Goal: Task Accomplishment & Management: Complete application form

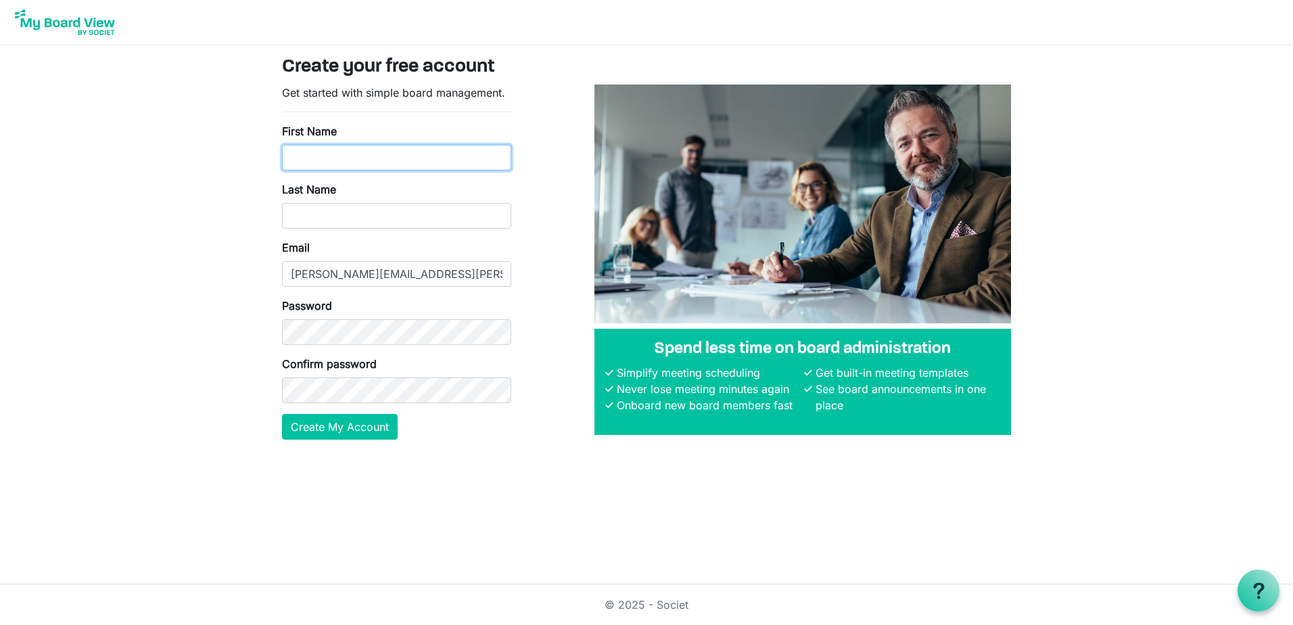
click at [351, 159] on input "First Name" at bounding box center [396, 158] width 229 height 26
type input "Erika"
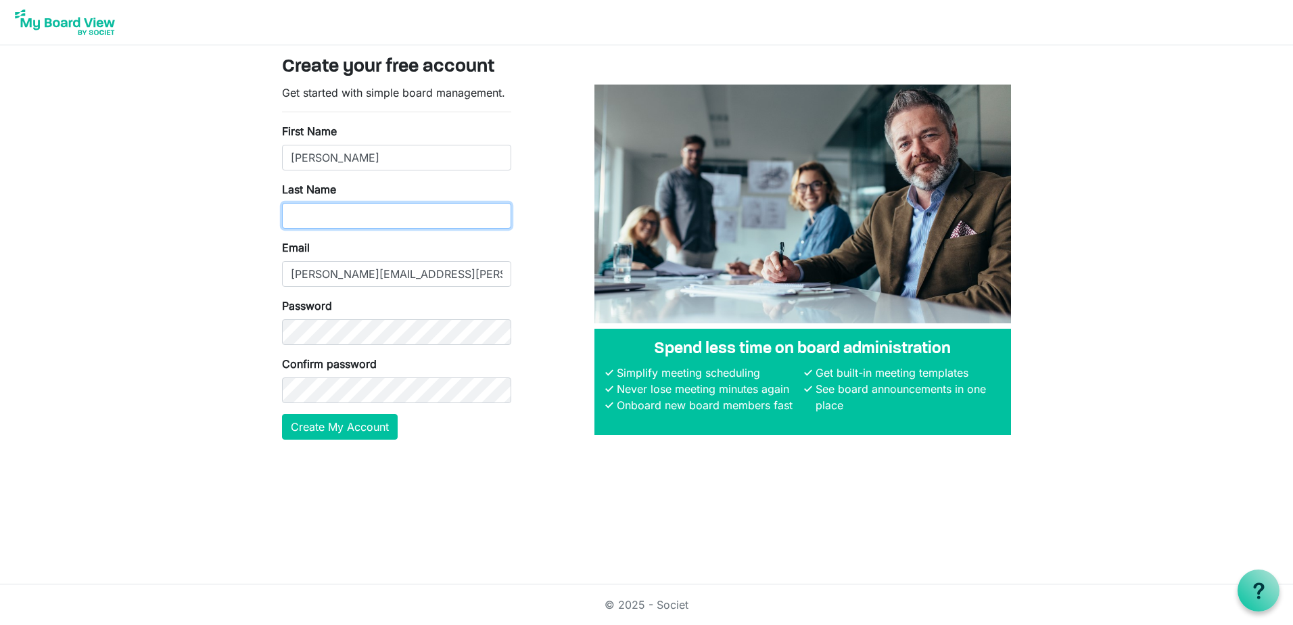
type input "Williams"
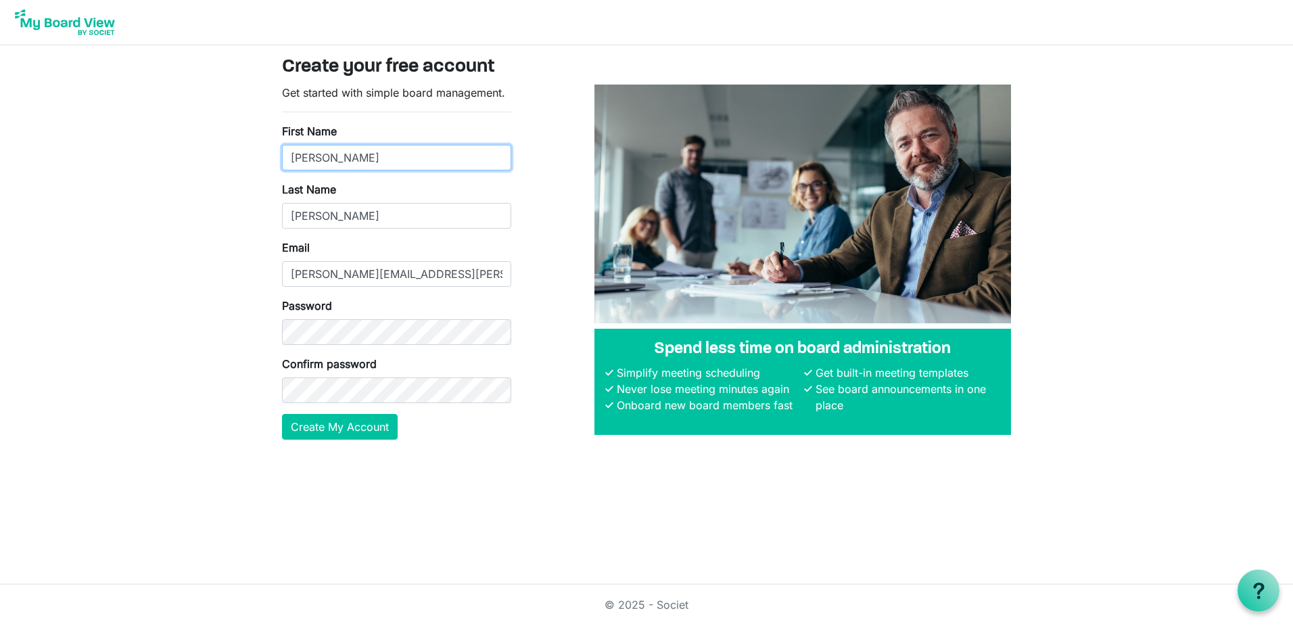
type input "Erika Jayne"
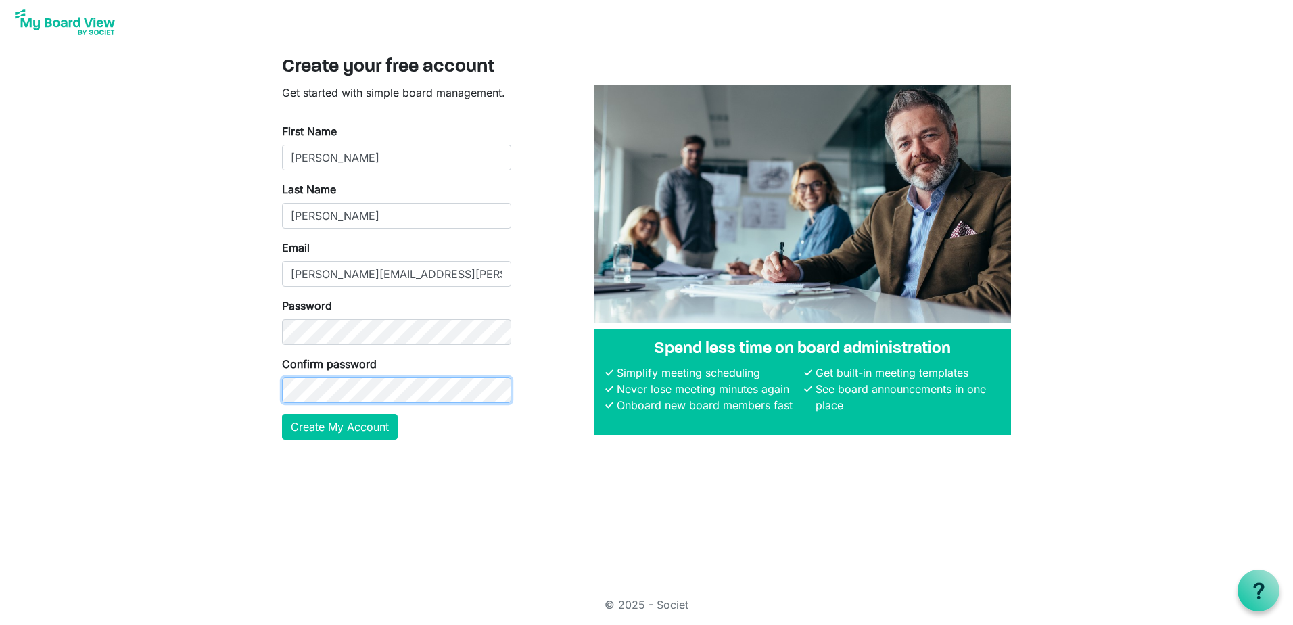
click at [282, 414] on button "Create My Account" at bounding box center [340, 427] width 116 height 26
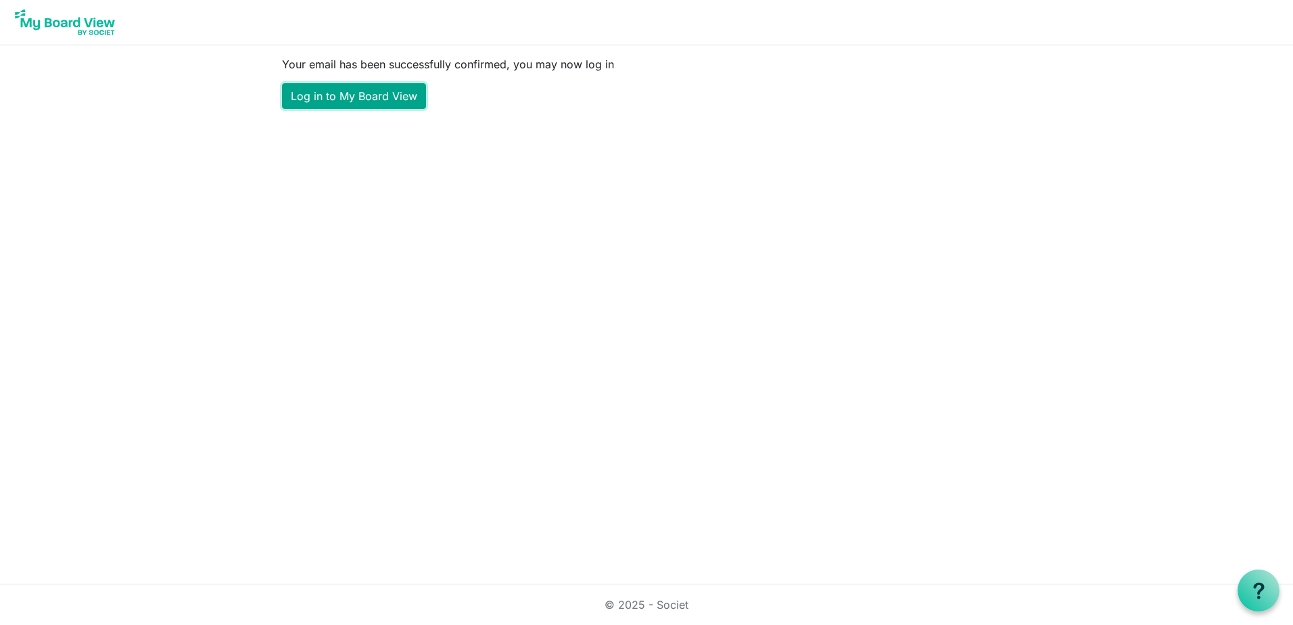
click at [335, 91] on link "Log in to My Board View" at bounding box center [354, 96] width 144 height 26
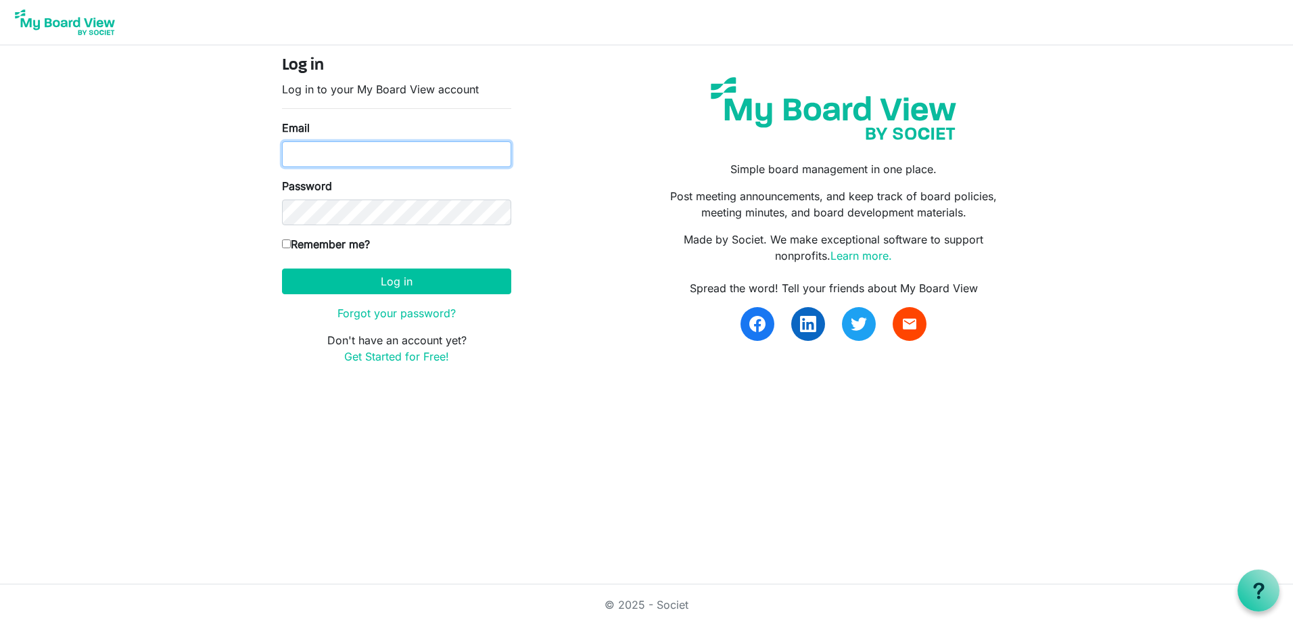
click at [377, 164] on input "Email" at bounding box center [396, 154] width 229 height 26
type input "erika.williams@snb.ca"
click at [282, 269] on button "Log in" at bounding box center [396, 282] width 229 height 26
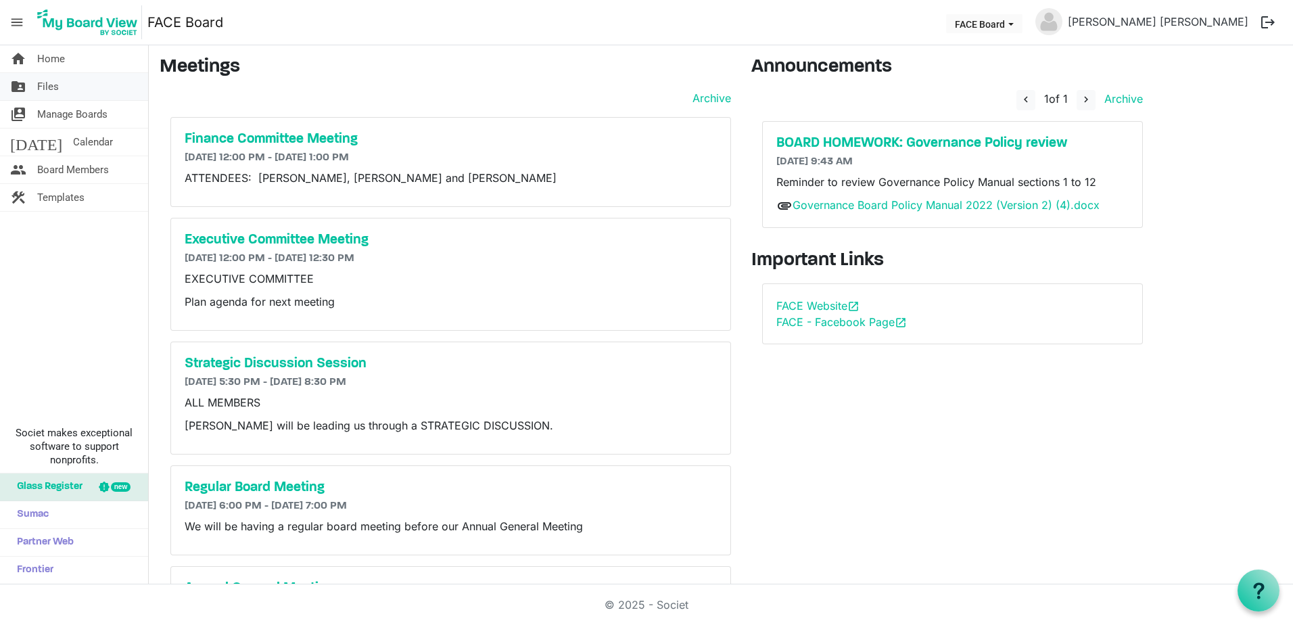
click at [47, 80] on span "Files" at bounding box center [48, 86] width 22 height 27
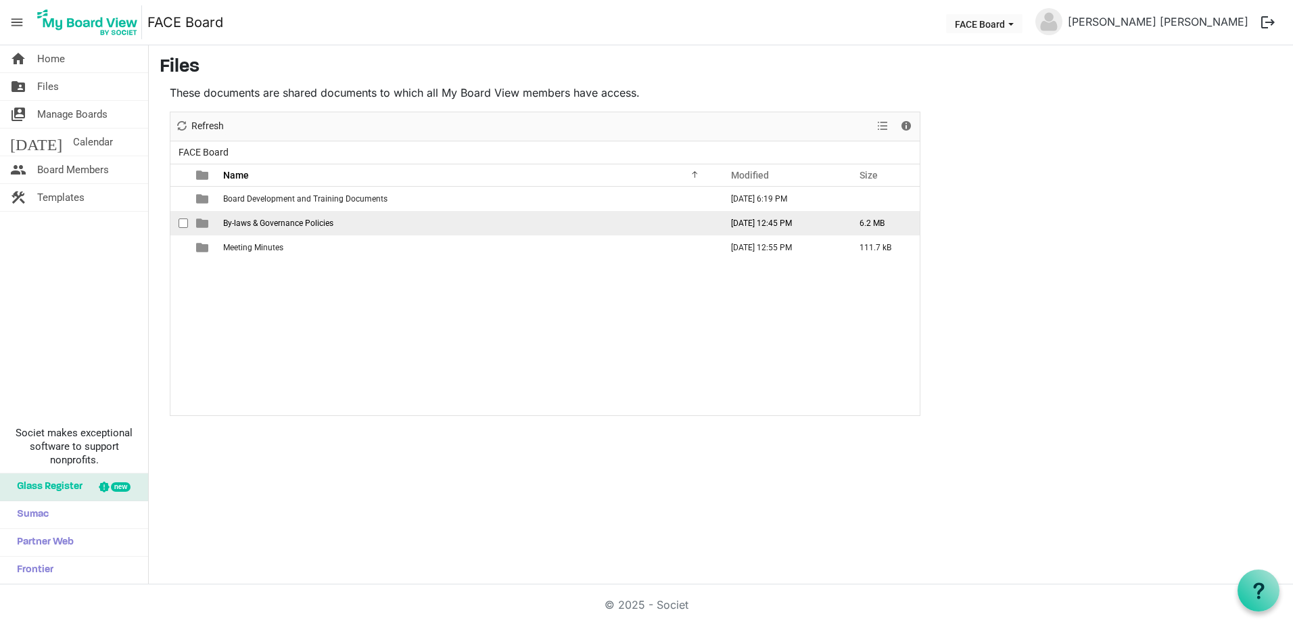
click at [262, 225] on span "By-laws & Governance Policies" at bounding box center [278, 222] width 110 height 9
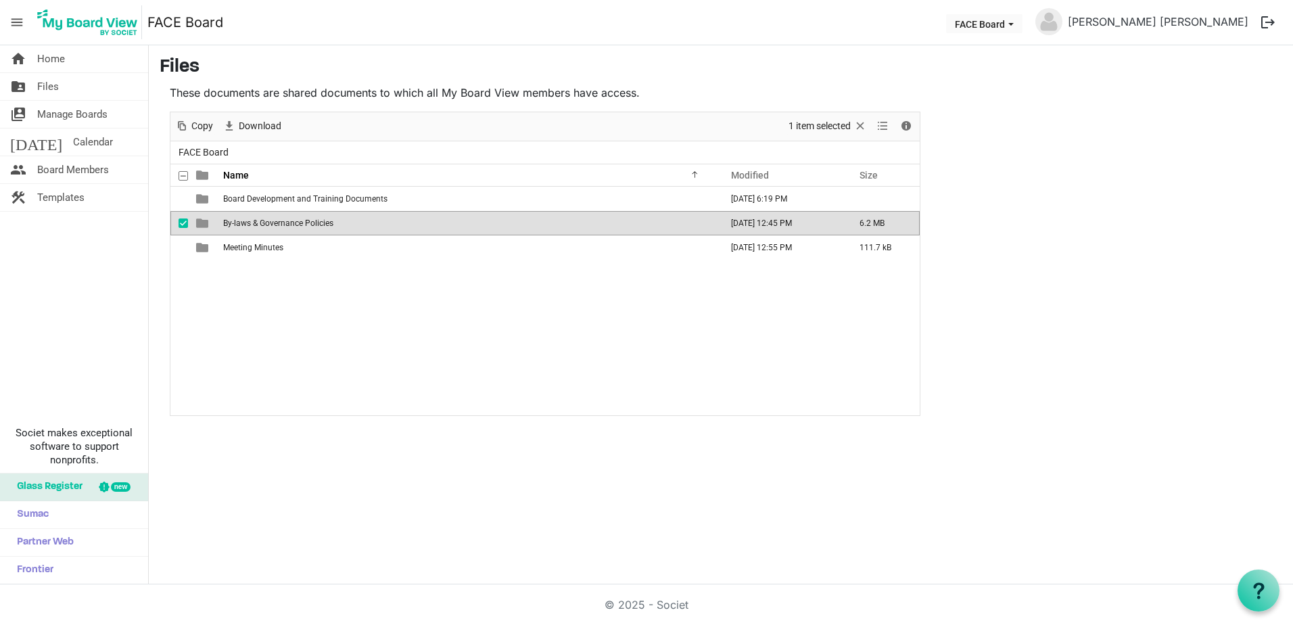
click at [269, 221] on span "By-laws & Governance Policies" at bounding box center [278, 222] width 110 height 9
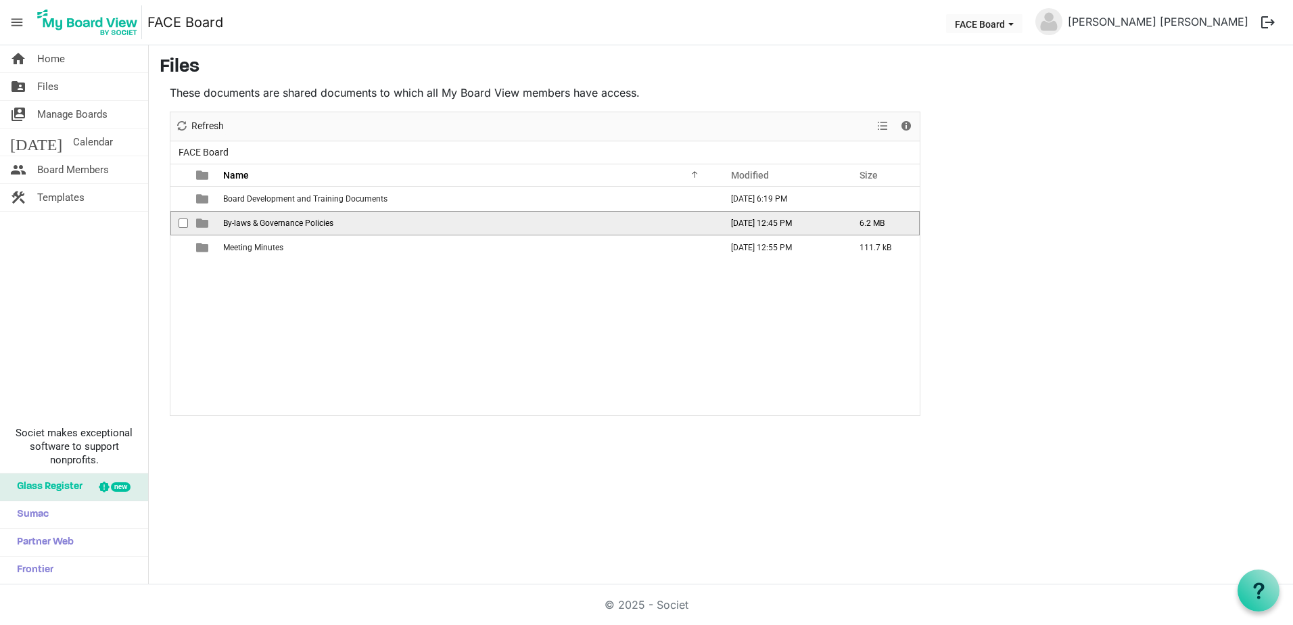
click at [269, 221] on span "By-laws & Governance Policies" at bounding box center [278, 222] width 110 height 9
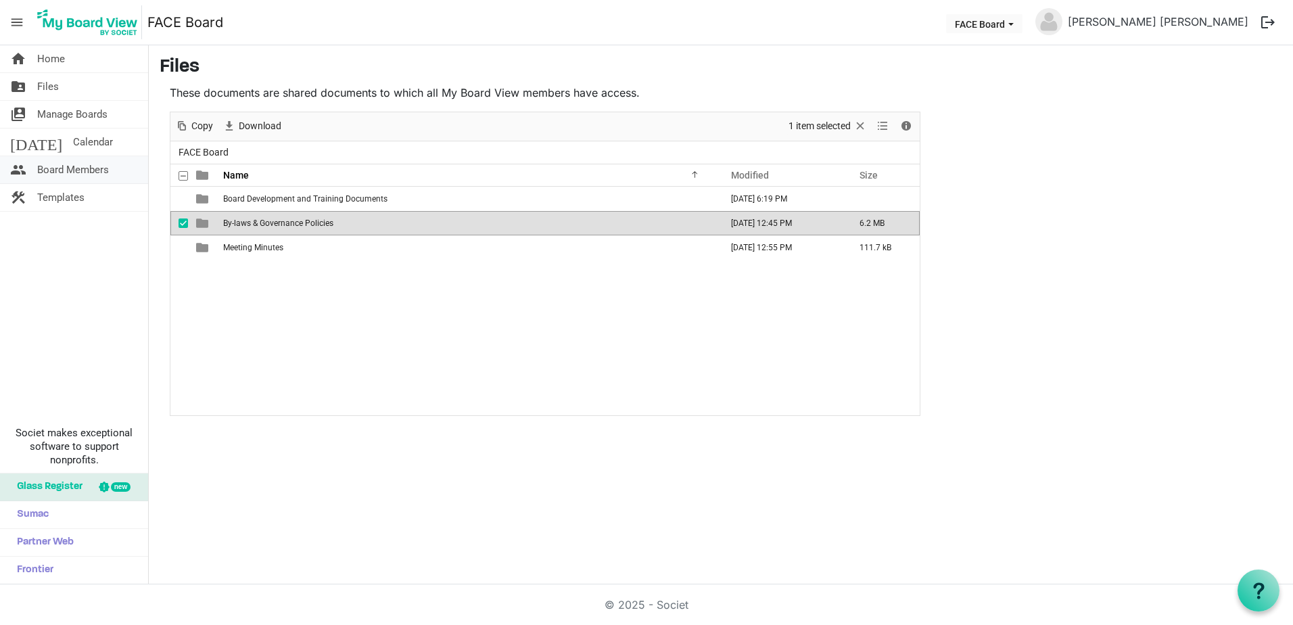
click at [68, 172] on span "Board Members" at bounding box center [73, 169] width 72 height 27
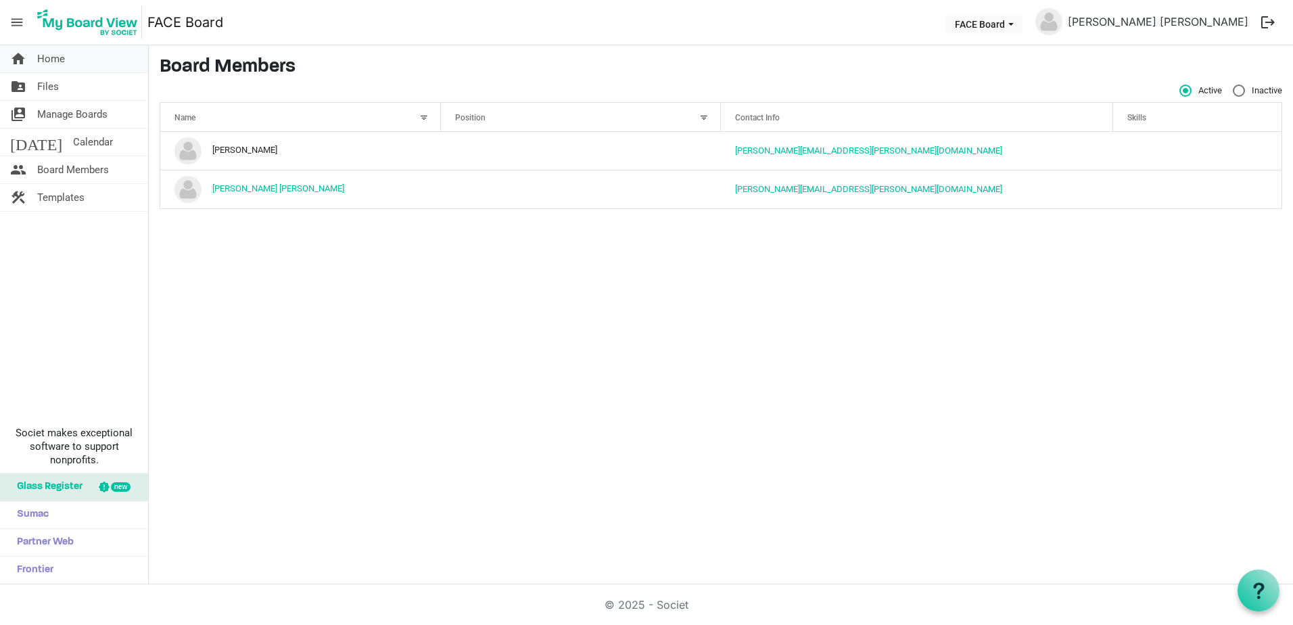
click at [69, 64] on link "home Home" at bounding box center [74, 58] width 148 height 27
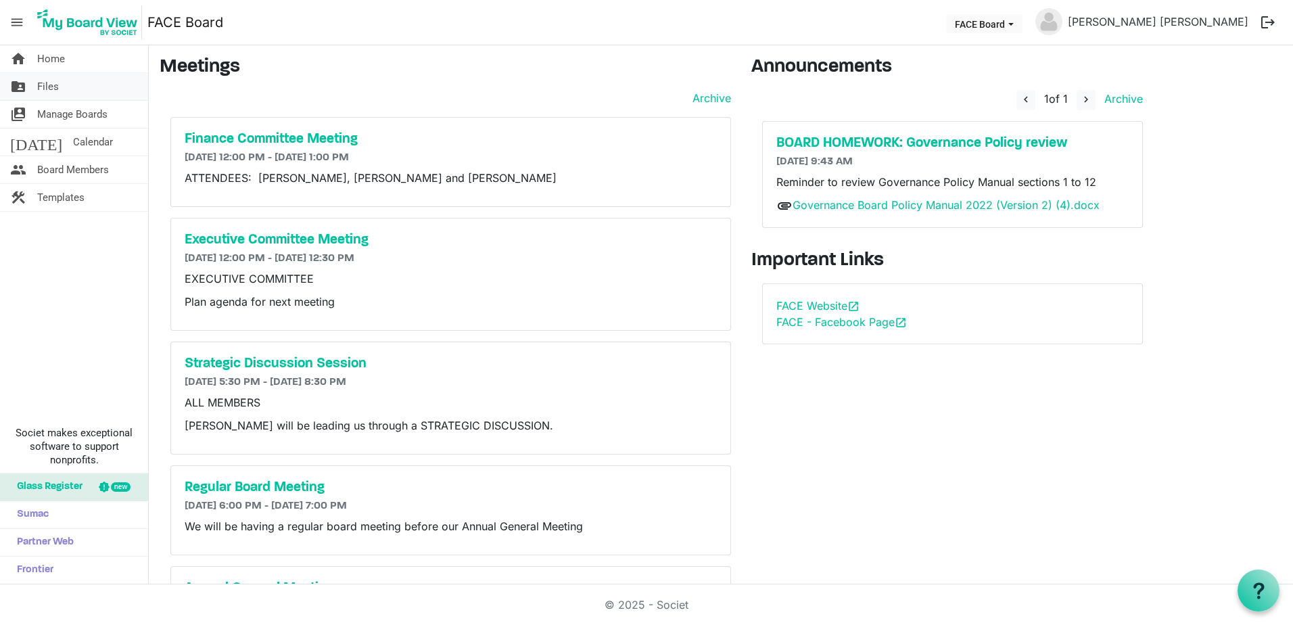
click at [82, 92] on link "folder_shared Files" at bounding box center [74, 86] width 148 height 27
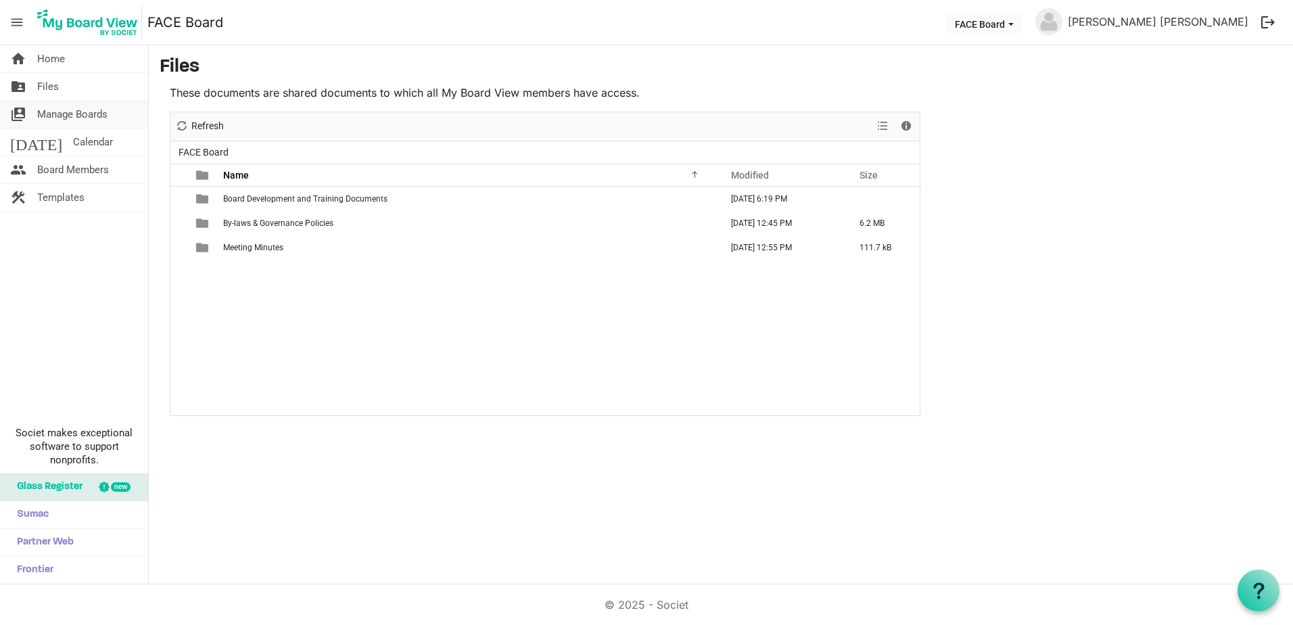
click at [75, 108] on span "Manage Boards" at bounding box center [72, 114] width 70 height 27
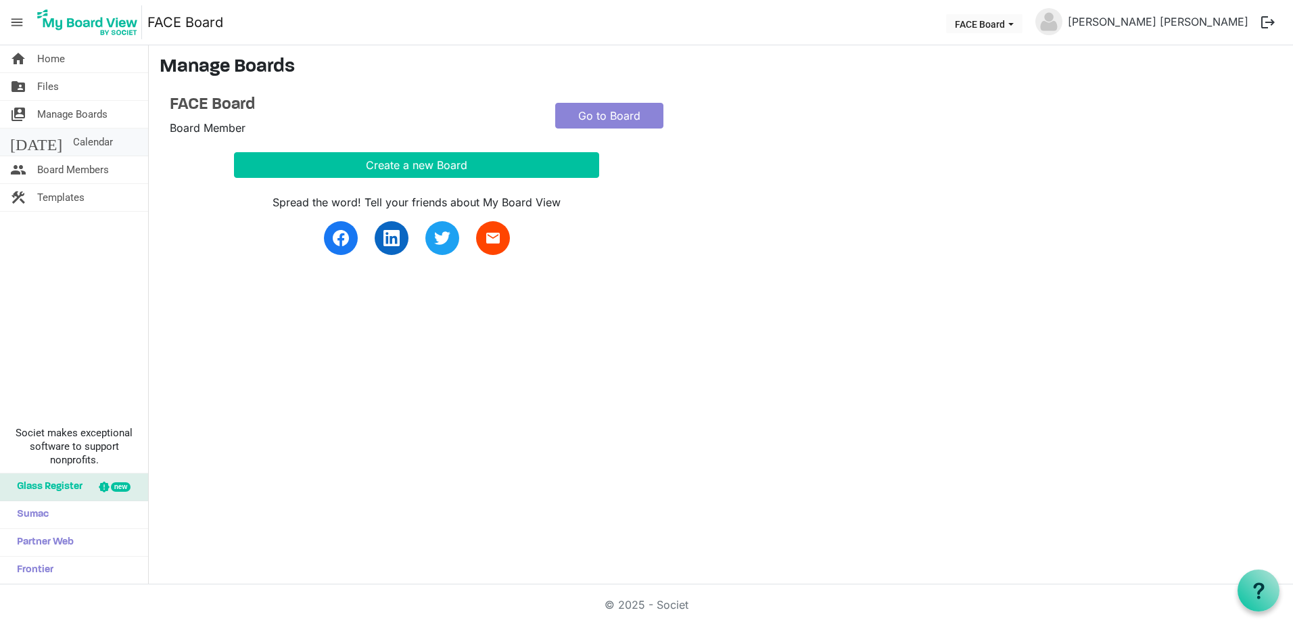
click at [73, 145] on span "Calendar" at bounding box center [93, 142] width 40 height 27
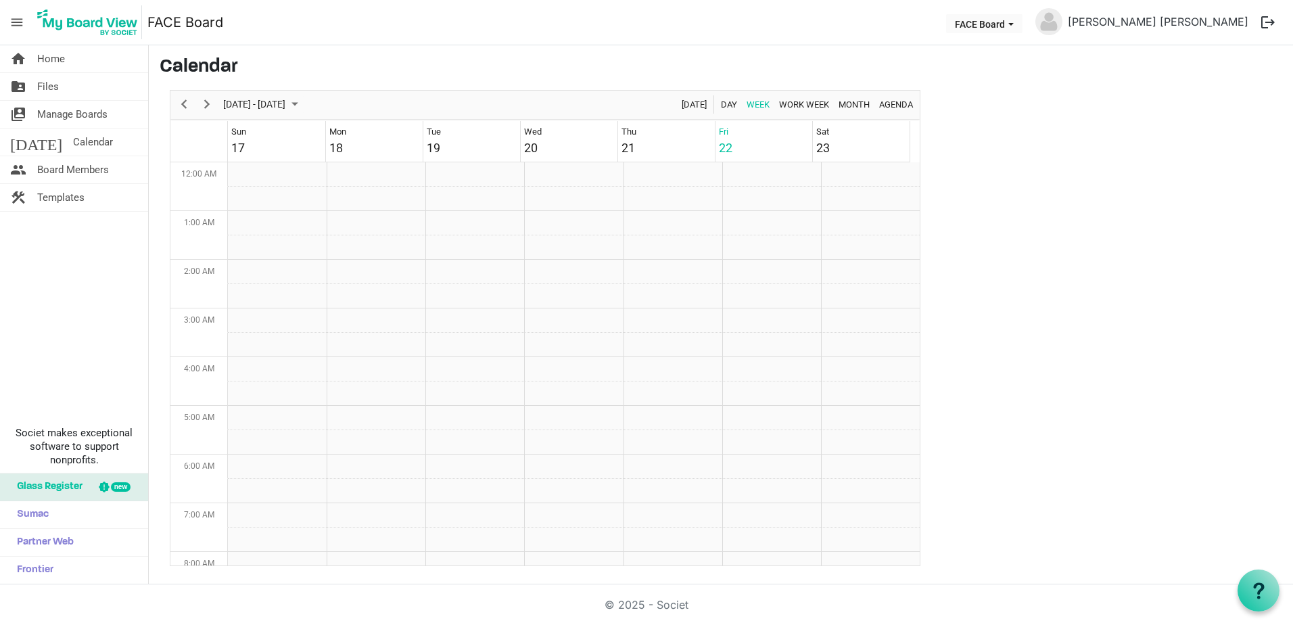
scroll to position [438, 0]
click at [77, 173] on span "Board Members" at bounding box center [73, 169] width 72 height 27
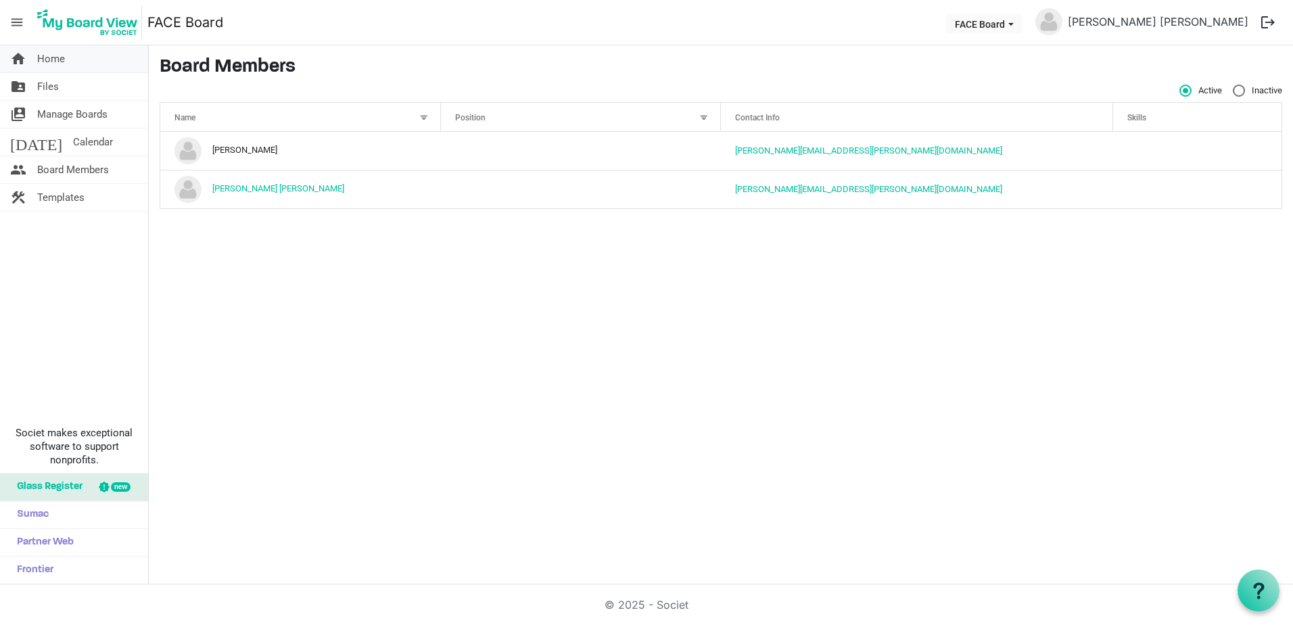
click at [46, 60] on span "Home" at bounding box center [51, 58] width 28 height 27
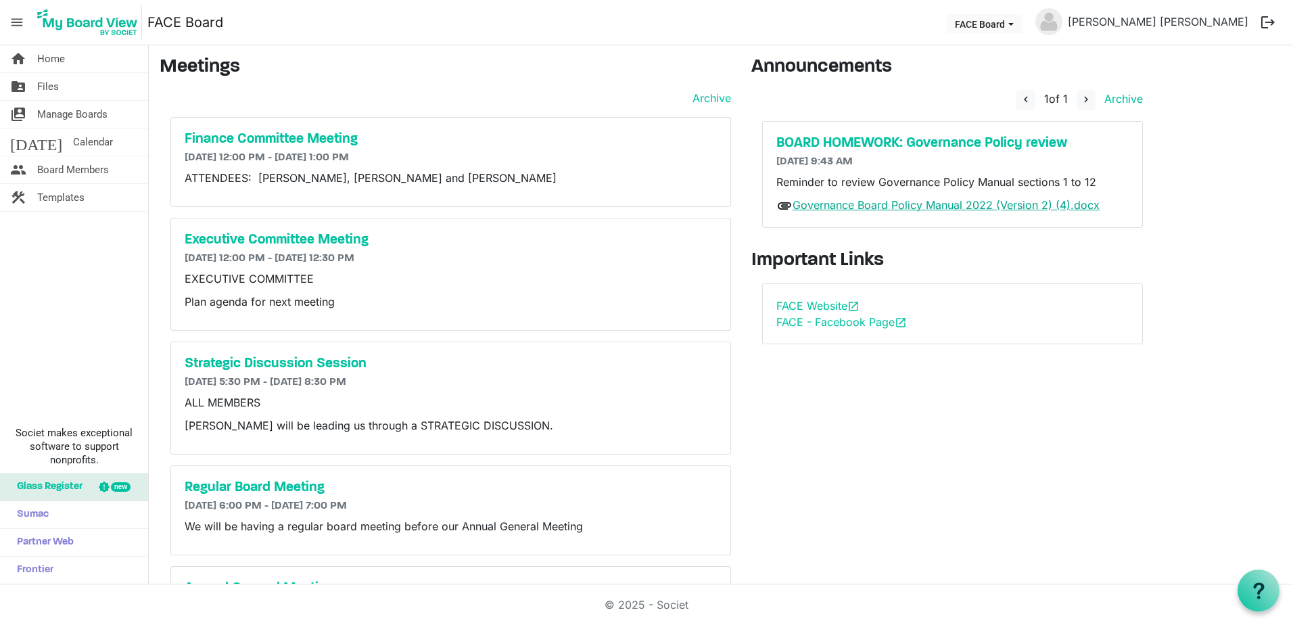
click at [873, 204] on link "Governance Board Policy Manual 2022 (Version 2) (4).docx" at bounding box center [946, 205] width 307 height 14
